Goal: Information Seeking & Learning: Check status

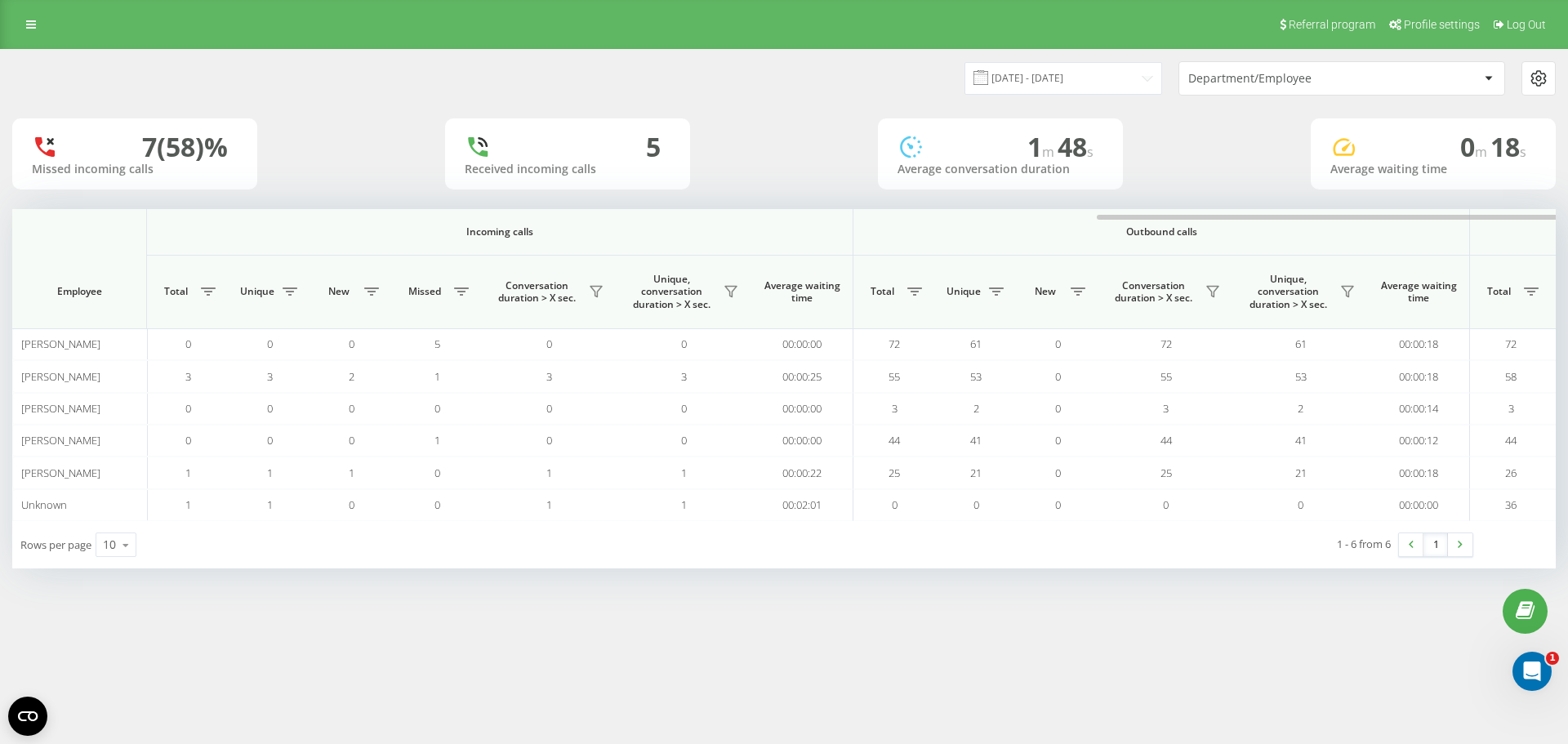
scroll to position [0, 647]
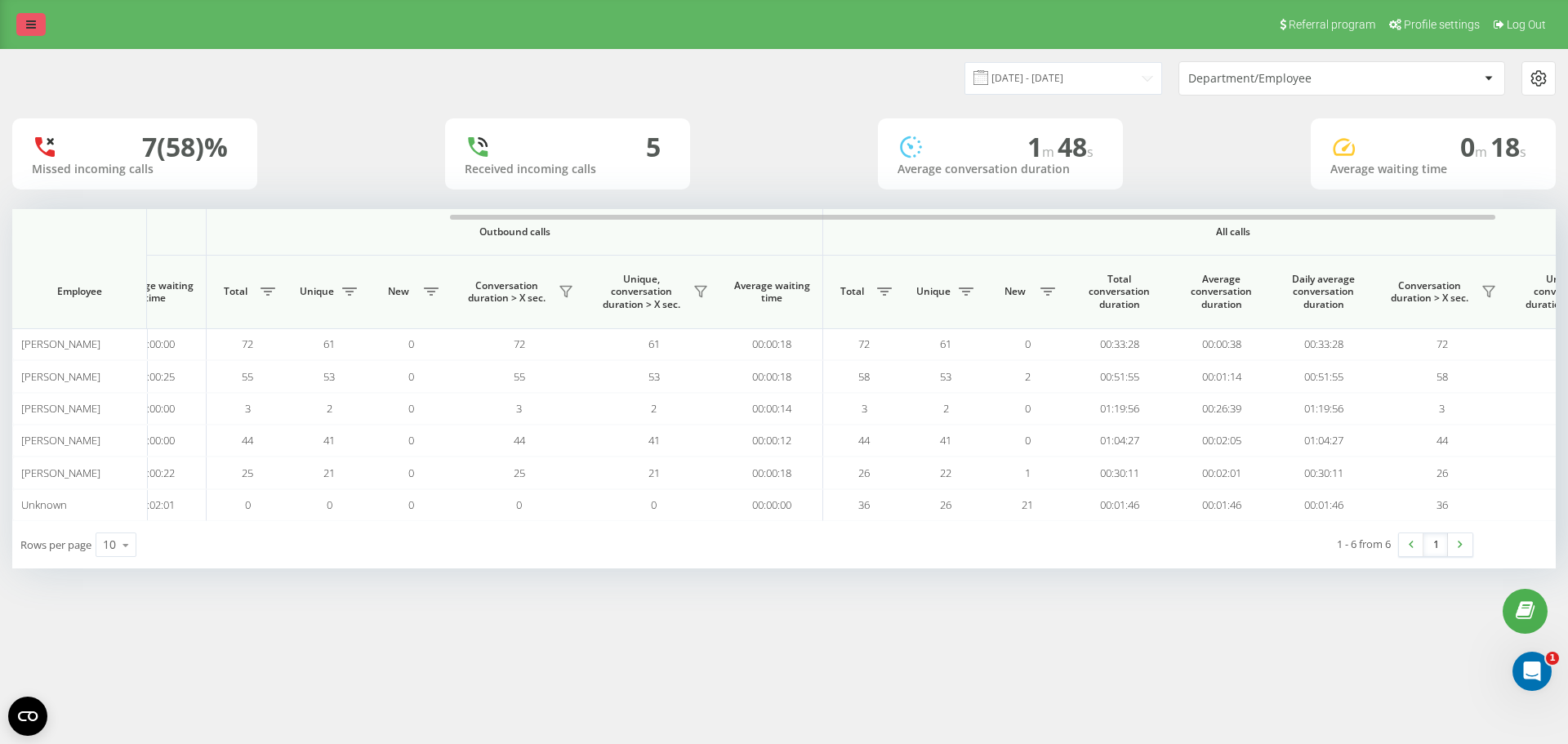
click at [37, 14] on link at bounding box center [31, 25] width 30 height 23
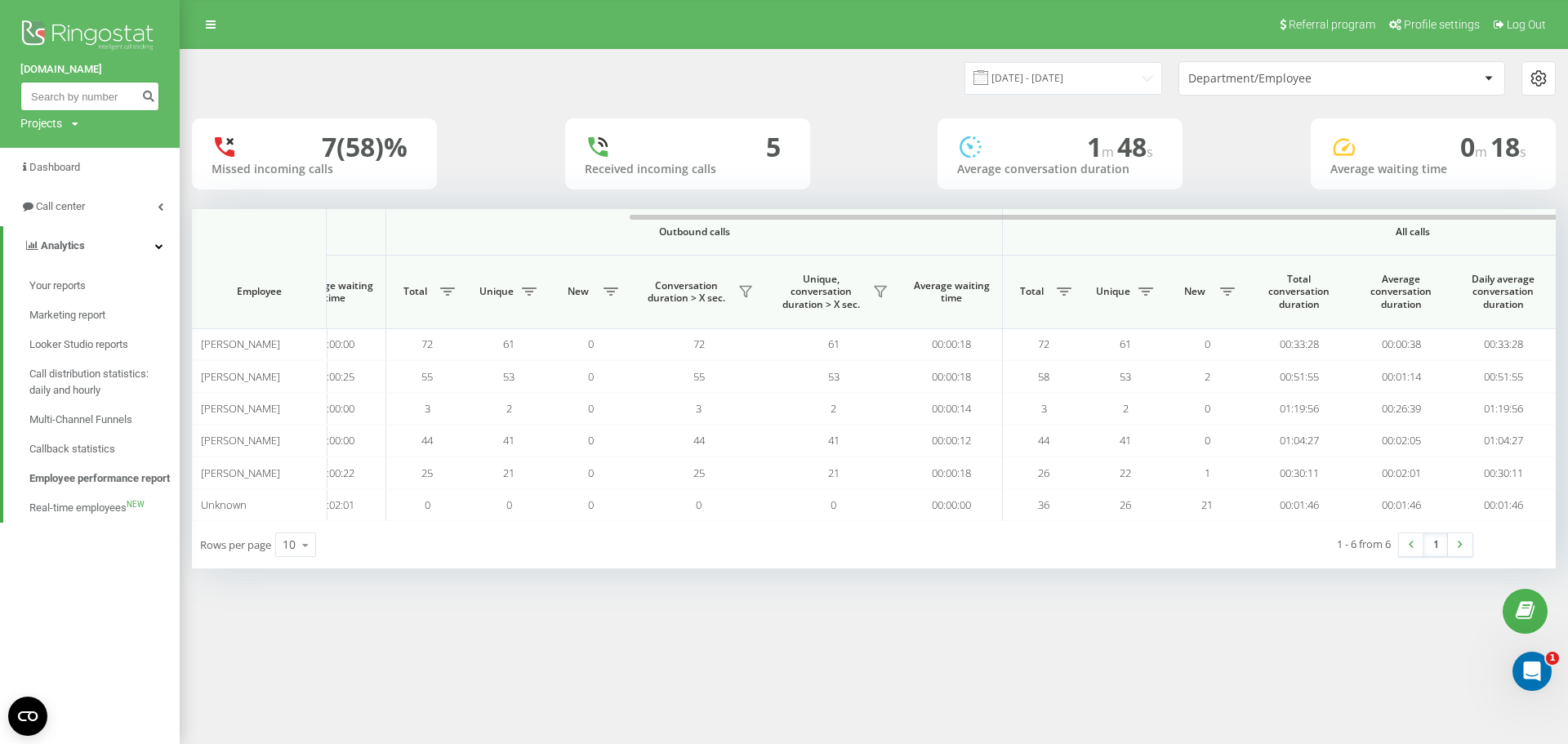
click at [74, 99] on input at bounding box center [89, 96] width 139 height 30
paste input "602219861"
type input "602219861"
